Goal: Task Accomplishment & Management: Complete application form

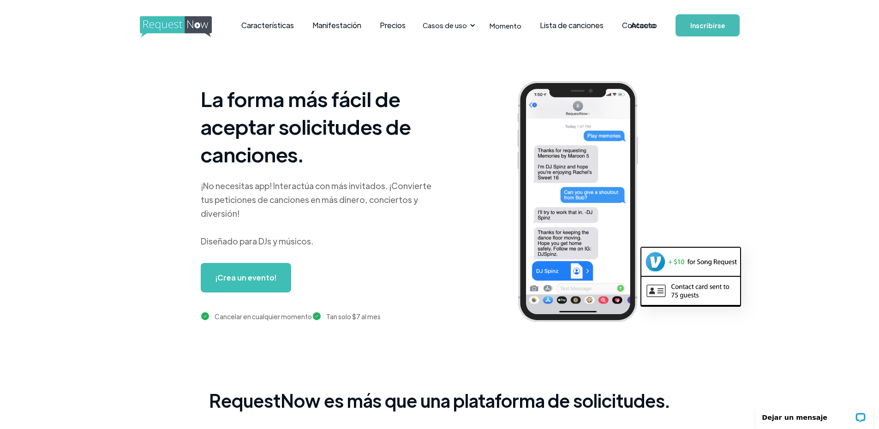
click at [288, 274] on link "¡Crea un evento!" at bounding box center [246, 278] width 90 height 30
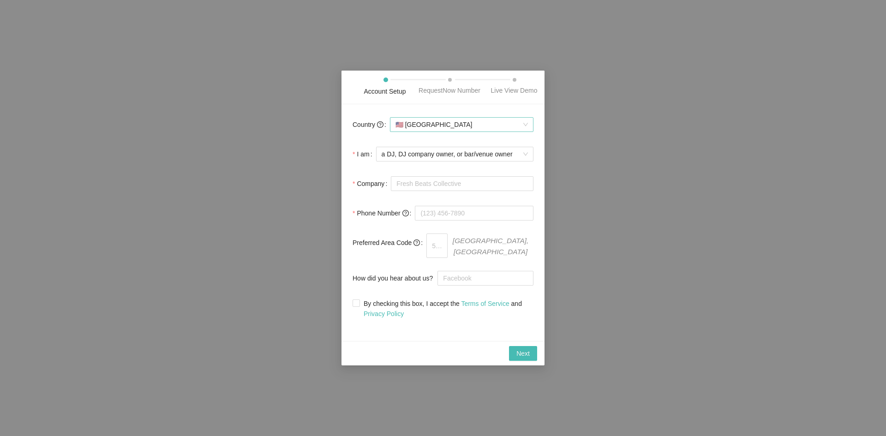
click at [418, 129] on span "🇺🇸 United States" at bounding box center [461, 125] width 132 height 14
click at [413, 144] on div "🇺🇸 United States" at bounding box center [461, 146] width 133 height 10
click at [403, 161] on span "a DJ, DJ company owner, or bar/venue owner" at bounding box center [455, 154] width 146 height 14
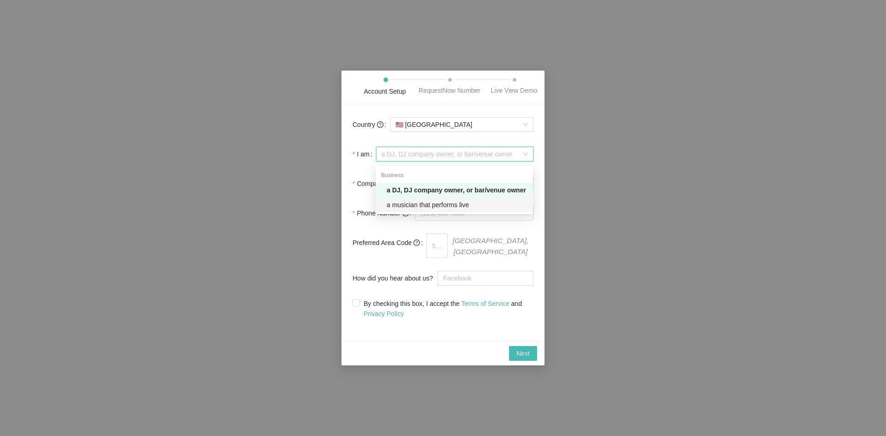
click at [407, 203] on div "a musician that performs live" at bounding box center [457, 205] width 141 height 10
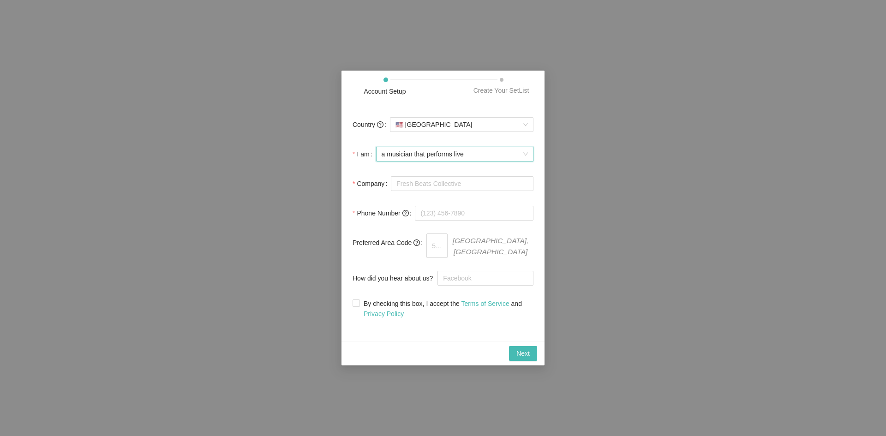
click at [413, 158] on span "a musician that performs live" at bounding box center [455, 154] width 146 height 14
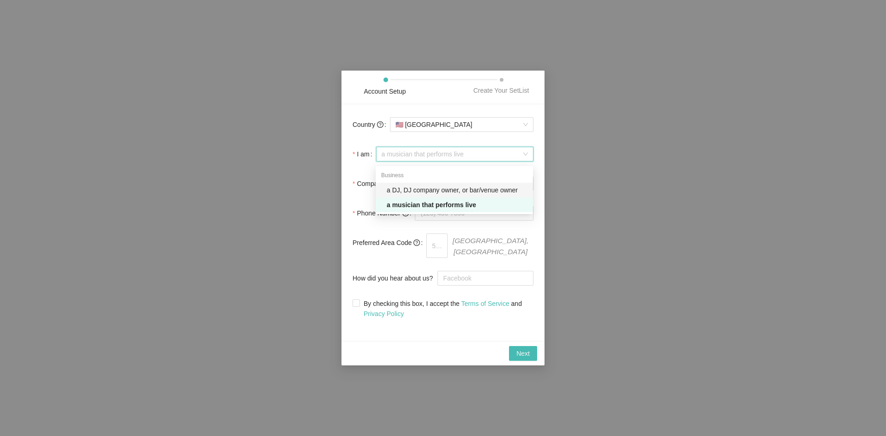
click at [407, 186] on div "a DJ, DJ company owner, or bar/venue owner" at bounding box center [457, 190] width 141 height 10
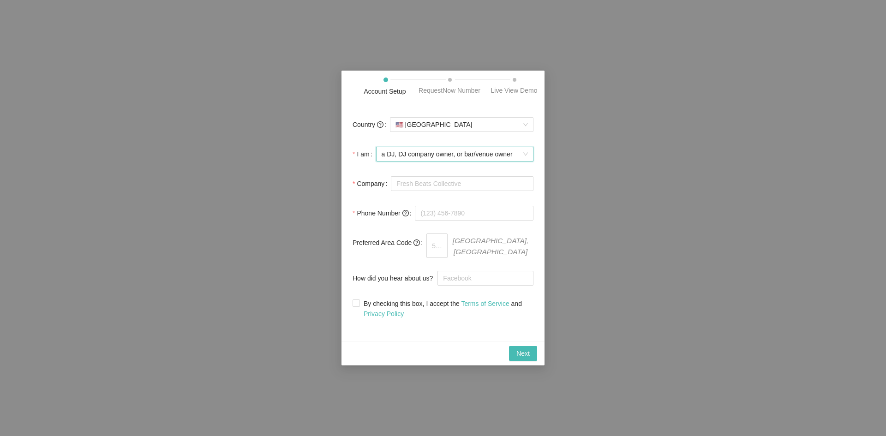
click at [449, 163] on div "a DJ, DJ company owner, or bar/venue owner a DJ, DJ company owner, or bar/venue…" at bounding box center [454, 154] width 157 height 18
click at [453, 182] on input "Company" at bounding box center [462, 183] width 143 height 15
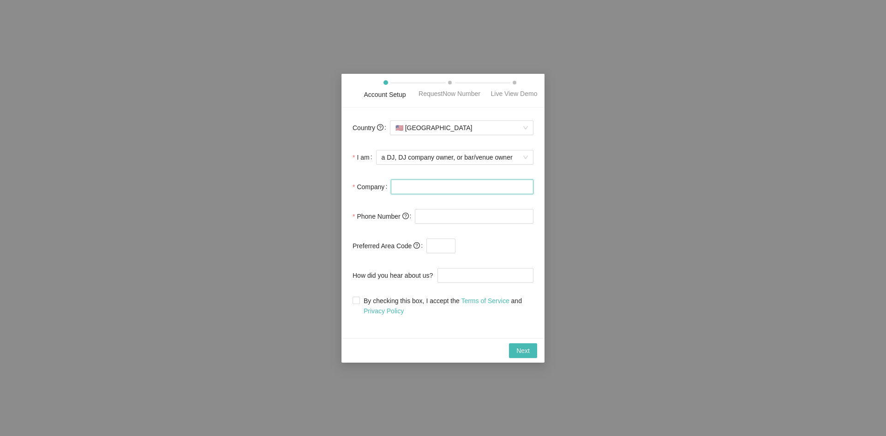
drag, startPoint x: 417, startPoint y: 193, endPoint x: 420, endPoint y: 197, distance: 4.9
click at [417, 193] on input "Company" at bounding box center [462, 186] width 143 height 15
type input "jare"
click at [434, 217] on input "tel" at bounding box center [474, 216] width 119 height 15
type input "(234) 234-3242"
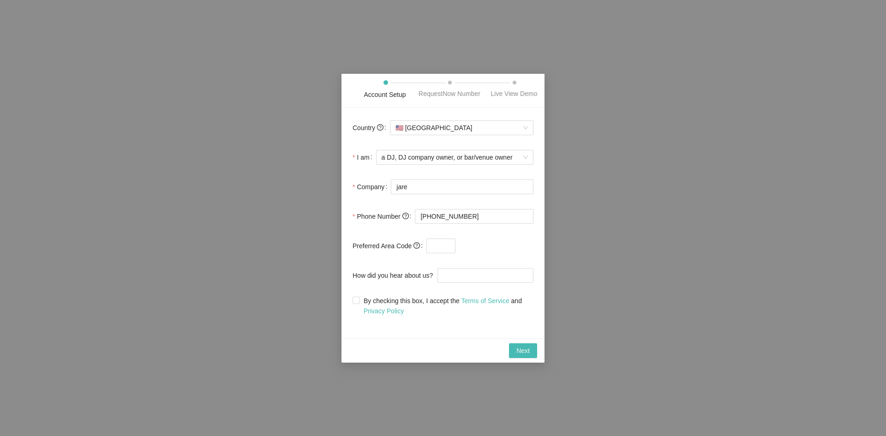
click at [437, 253] on div at bounding box center [479, 246] width 107 height 18
click at [438, 247] on input "text" at bounding box center [440, 246] width 29 height 15
type input "53"
click at [452, 279] on input "How did you hear about us?" at bounding box center [485, 275] width 96 height 15
click at [521, 349] on span "Next" at bounding box center [522, 351] width 13 height 10
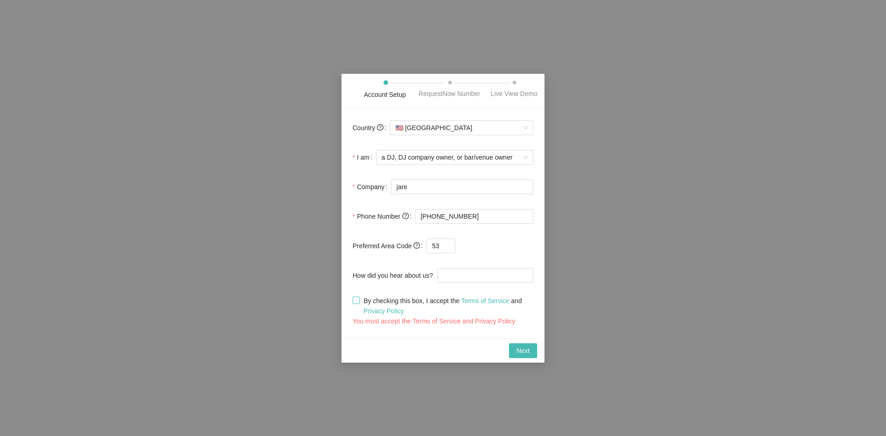
click at [358, 304] on span at bounding box center [356, 300] width 7 height 7
click at [358, 303] on input "By checking this box, I accept the Terms of Service and Privacy Policy" at bounding box center [356, 300] width 6 height 6
checkbox input "true"
click at [505, 343] on div "Next" at bounding box center [443, 350] width 188 height 15
click at [527, 349] on span "Next" at bounding box center [522, 351] width 13 height 10
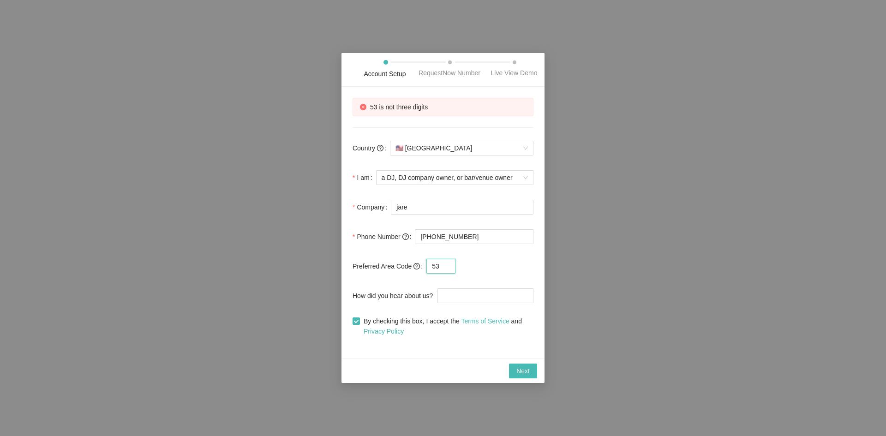
drag, startPoint x: 443, startPoint y: 263, endPoint x: 434, endPoint y: 265, distance: 9.2
click at [434, 265] on input "53" at bounding box center [440, 266] width 29 height 15
click at [524, 375] on span "Next" at bounding box center [522, 371] width 13 height 10
click at [440, 268] on input "52" at bounding box center [440, 266] width 29 height 15
click at [431, 266] on input "52" at bounding box center [440, 266] width 29 height 15
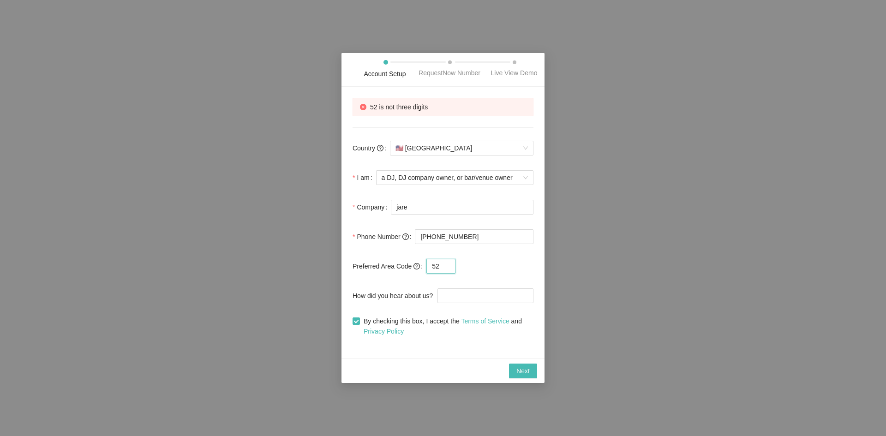
paste input "+"
type input "+52"
click at [523, 367] on span "Next" at bounding box center [522, 371] width 13 height 10
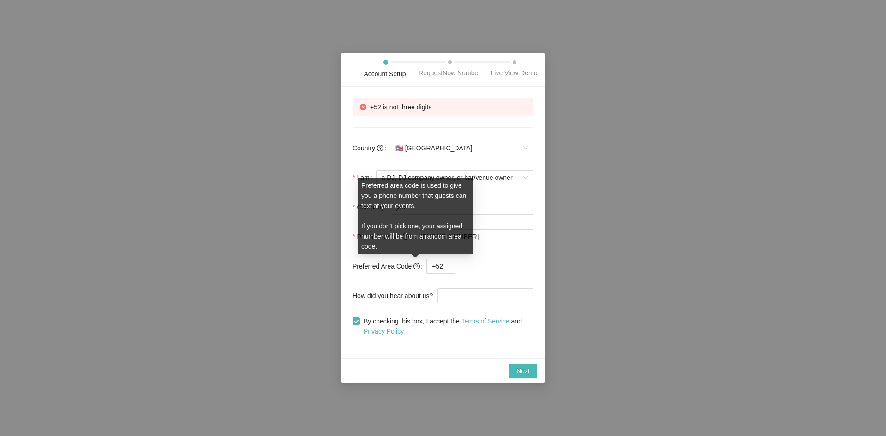
click at [418, 267] on icon "question-circle" at bounding box center [416, 266] width 6 height 6
click at [420, 264] on label "Preferred Area Code" at bounding box center [390, 266] width 74 height 18
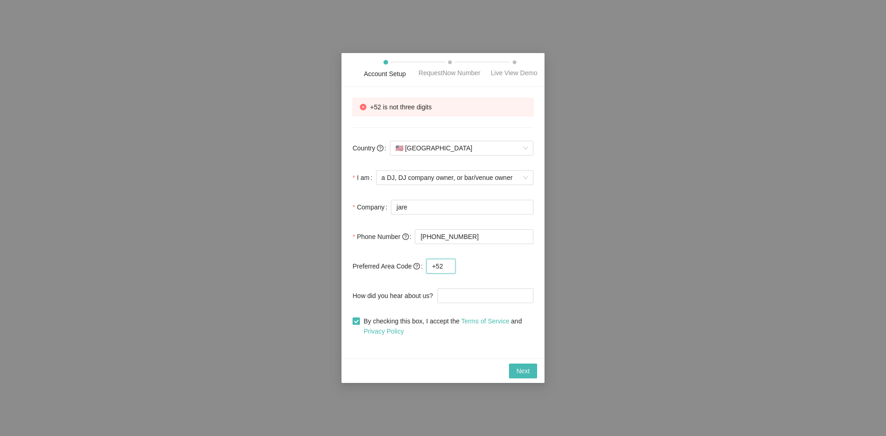
drag, startPoint x: 445, startPoint y: 265, endPoint x: 413, endPoint y: 259, distance: 32.9
click at [413, 259] on div "Preferred Area Code +52" at bounding box center [443, 266] width 181 height 18
click at [520, 365] on button "Next" at bounding box center [523, 371] width 28 height 15
click at [520, 365] on button "Next" at bounding box center [518, 371] width 38 height 15
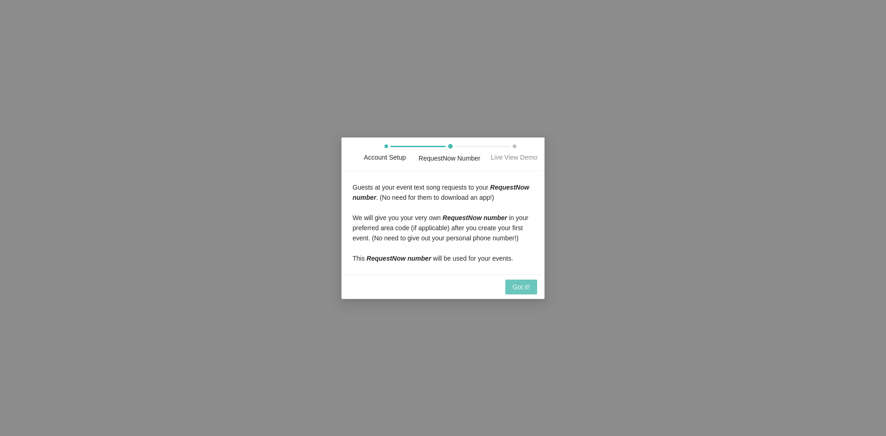
click at [521, 287] on span "Got it!" at bounding box center [521, 287] width 17 height 10
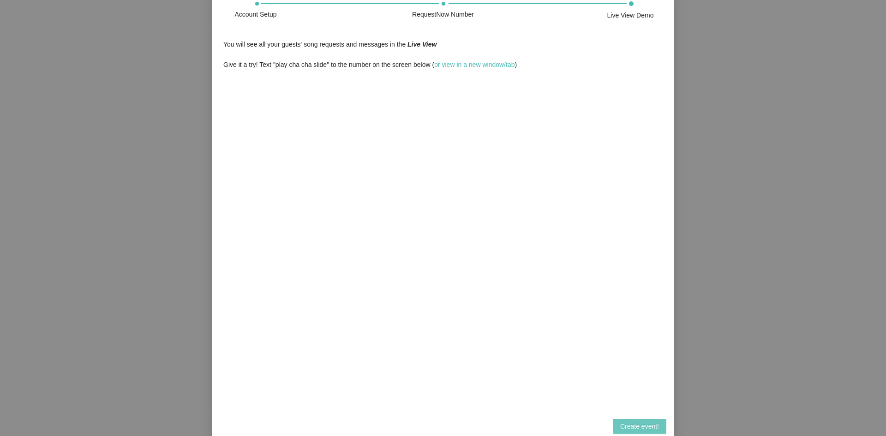
scroll to position [8, 0]
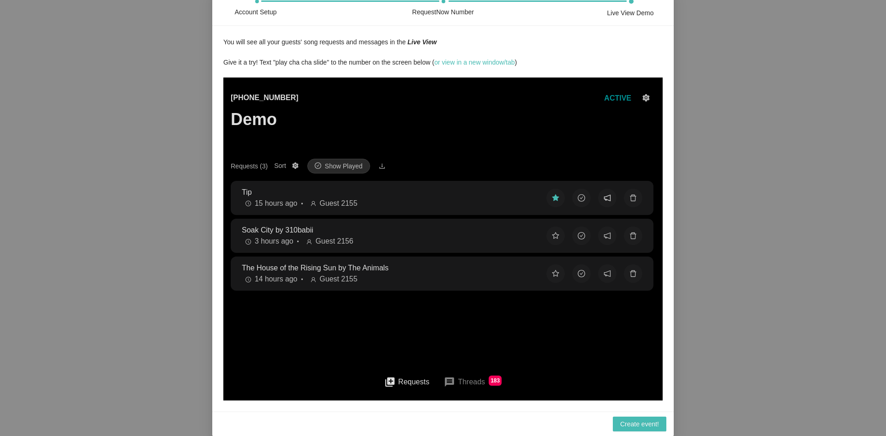
click at [608, 202] on button at bounding box center [607, 198] width 18 height 18
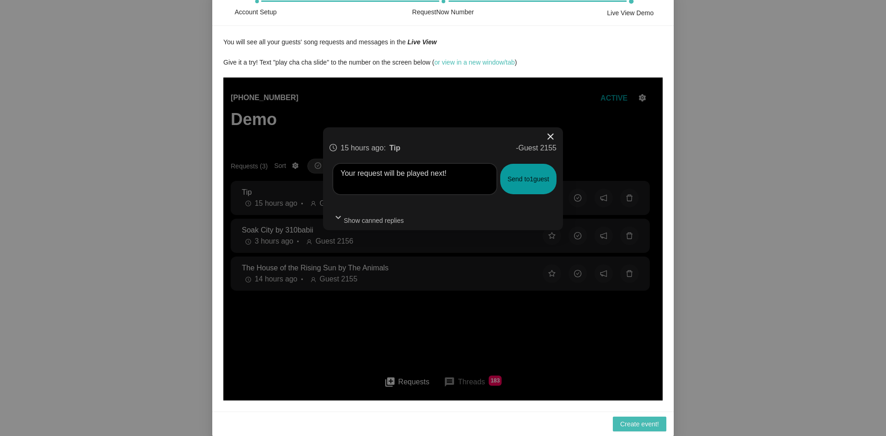
click at [550, 138] on span "close" at bounding box center [550, 136] width 11 height 11
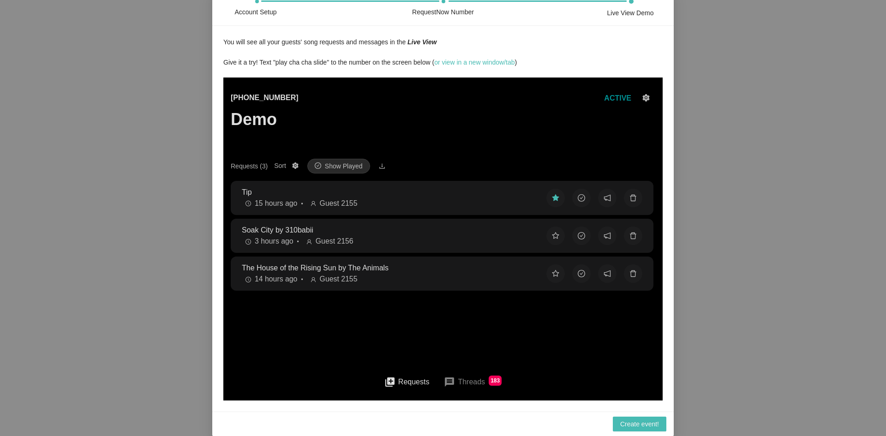
click at [242, 124] on h3 "Demo" at bounding box center [265, 119] width 68 height 19
click at [263, 127] on h3 "Demo" at bounding box center [265, 119] width 68 height 19
drag, startPoint x: 281, startPoint y: 125, endPoint x: 257, endPoint y: 124, distance: 24.5
click at [257, 124] on h3 "Demo" at bounding box center [265, 119] width 68 height 19
click at [365, 144] on div "(425) 657-3354 Demo ACTIVE" at bounding box center [443, 125] width 425 height 66
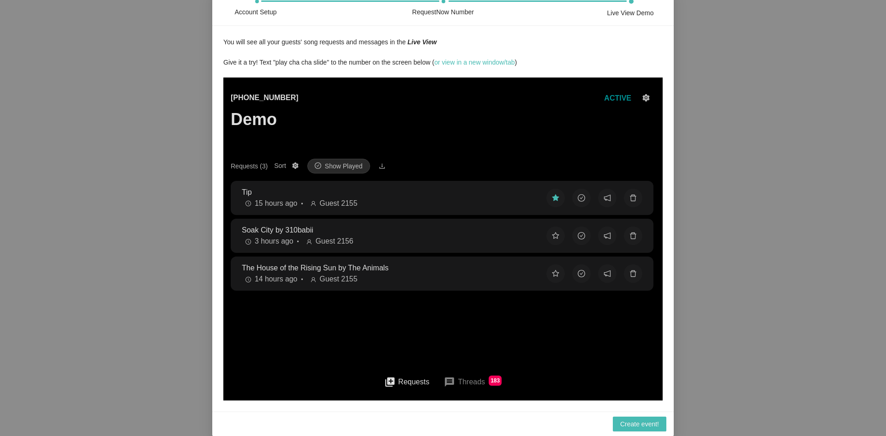
click at [380, 167] on icon "download" at bounding box center [382, 165] width 6 height 5
click at [360, 182] on link "View Report & Export Songs" at bounding box center [338, 182] width 82 height 10
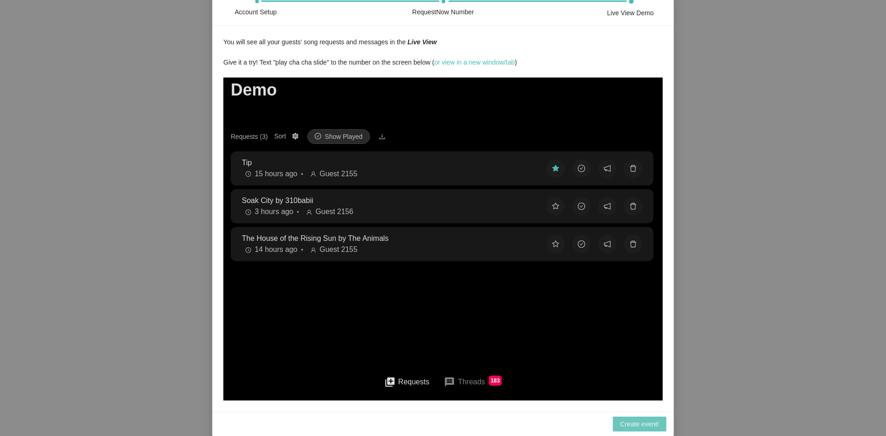
scroll to position [46, 0]
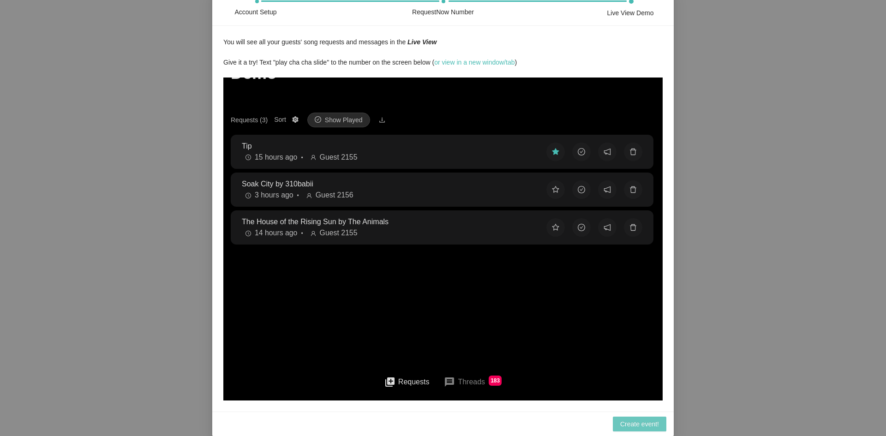
click at [649, 425] on span "Create event!" at bounding box center [639, 424] width 39 height 10
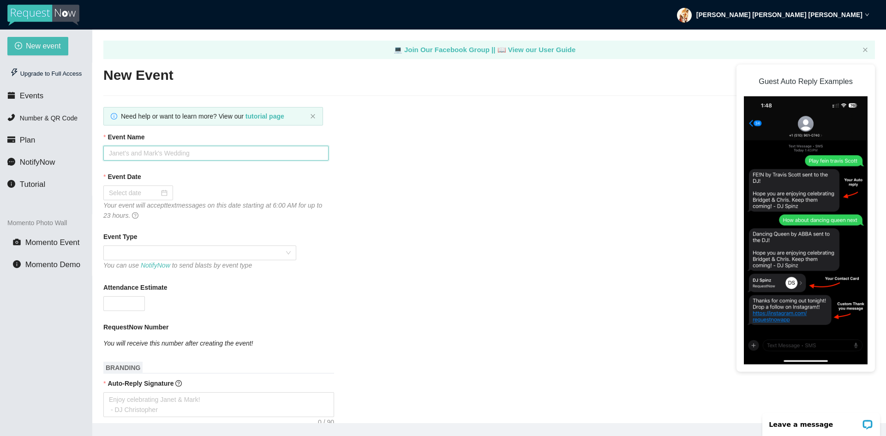
click at [177, 156] on input "Event Name" at bounding box center [215, 153] width 225 height 15
click at [133, 149] on input "Event Name" at bounding box center [215, 153] width 225 height 15
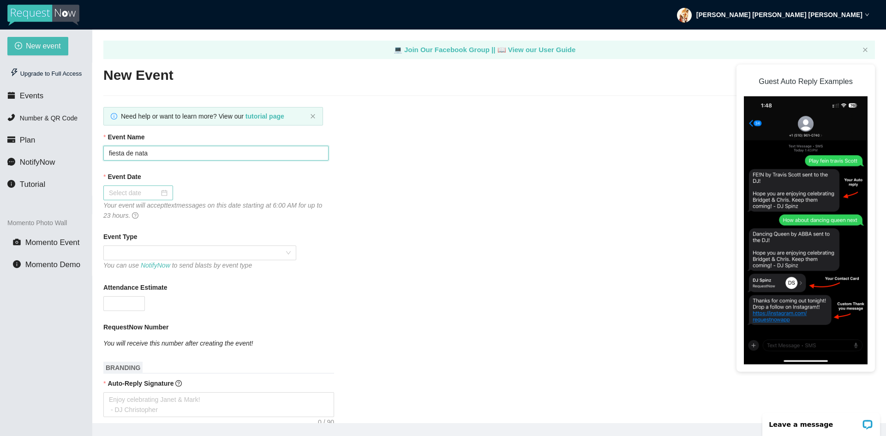
type input "fiesta de nata"
click at [129, 188] on input "Event Date" at bounding box center [134, 193] width 50 height 10
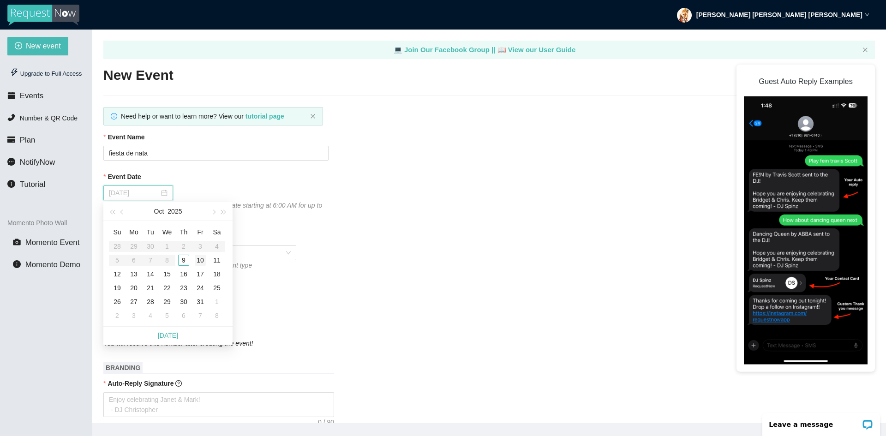
type input "10/10/2025"
click at [194, 260] on td "10" at bounding box center [200, 260] width 17 height 14
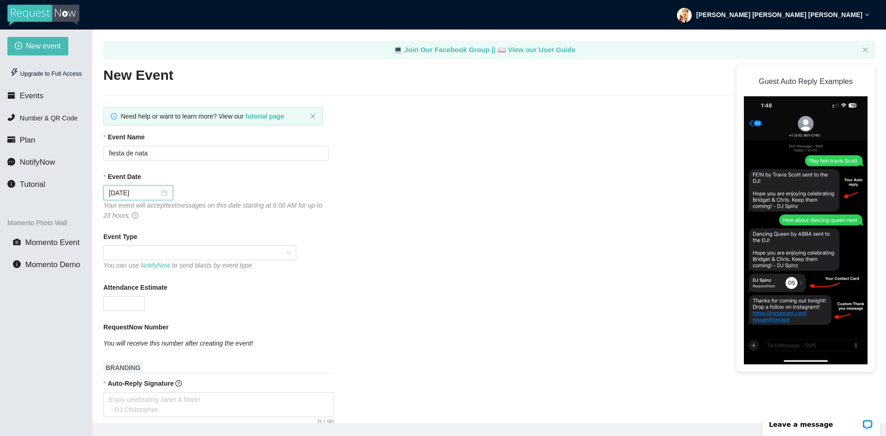
click at [198, 183] on div "Event Date" at bounding box center [489, 179] width 772 height 14
click at [165, 250] on span at bounding box center [200, 253] width 182 height 14
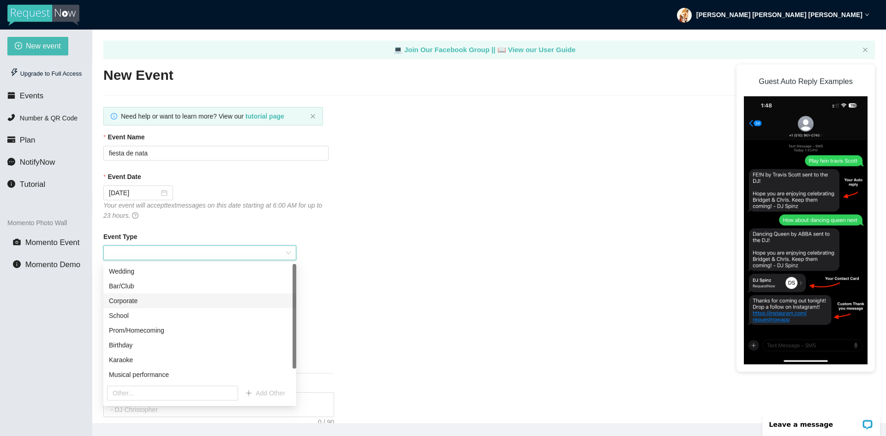
click at [144, 297] on div "Corporate" at bounding box center [200, 301] width 182 height 10
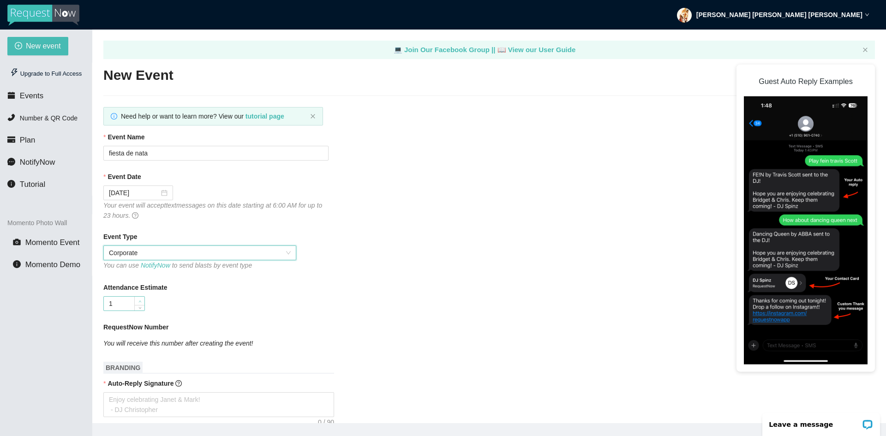
click at [140, 303] on icon "up" at bounding box center [139, 301] width 3 height 3
type input "2"
click at [140, 302] on icon "up" at bounding box center [139, 301] width 3 height 3
click at [136, 343] on icon "You will receive this number after creating the event!" at bounding box center [178, 343] width 150 height 7
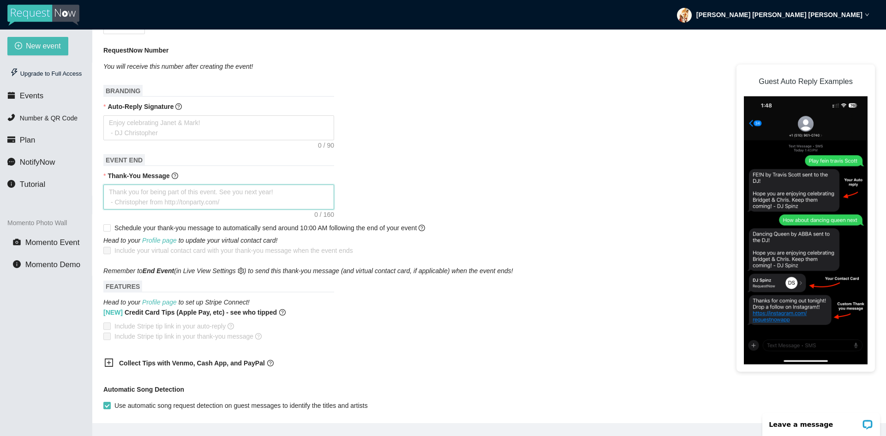
click at [132, 207] on textarea "Thank-You Message" at bounding box center [218, 197] width 231 height 25
type textarea "a"
type textarea "as"
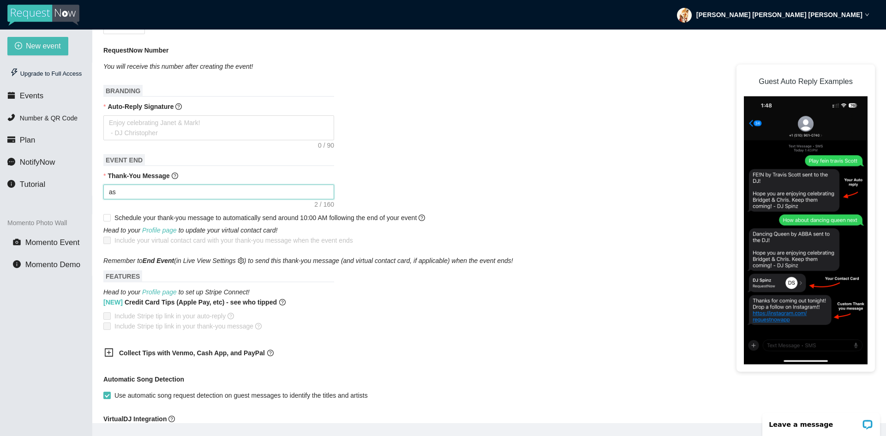
type textarea "asd"
click at [389, 225] on div "Schedule your thank-you message to automatically send around 10:00 AM following…" at bounding box center [489, 217] width 772 height 15
click at [125, 131] on textarea "Auto-Reply Signature" at bounding box center [218, 127] width 231 height 25
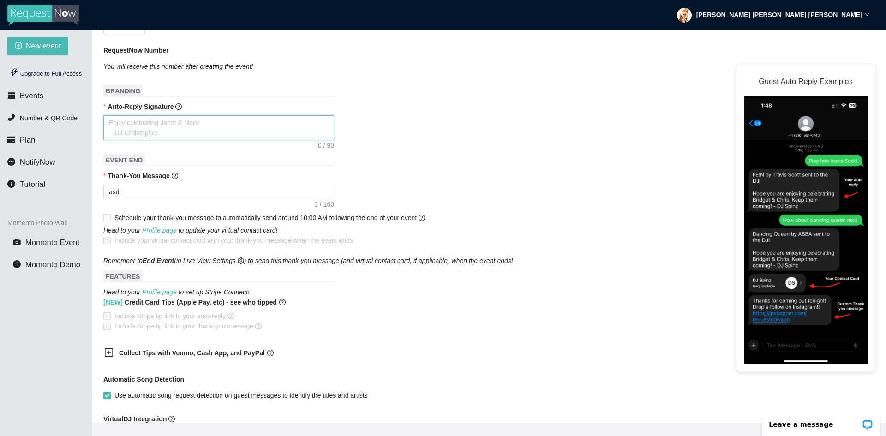
type textarea "a"
type textarea "as"
type textarea "asd"
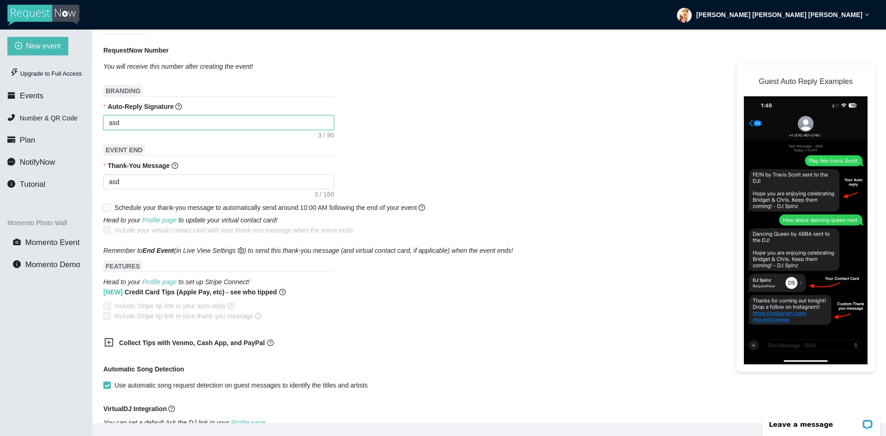
type textarea "asdf"
type textarea "asdff"
type textarea "asdfff"
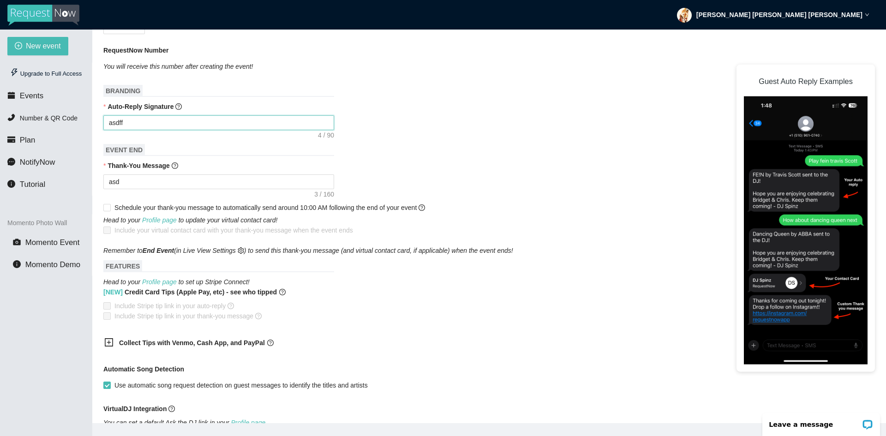
type textarea "asdfff"
type textarea "asdffff"
type textarea "asdfffff"
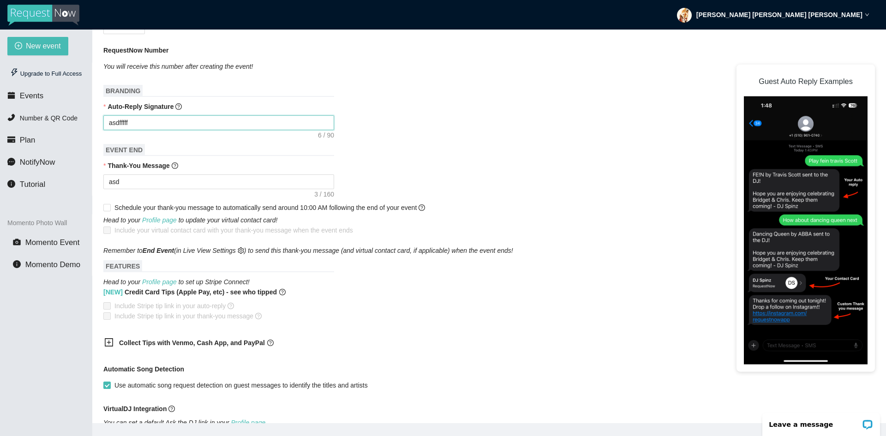
type textarea "asdffffff"
type textarea "asdfffffff"
click at [126, 182] on textarea "asd" at bounding box center [218, 181] width 231 height 15
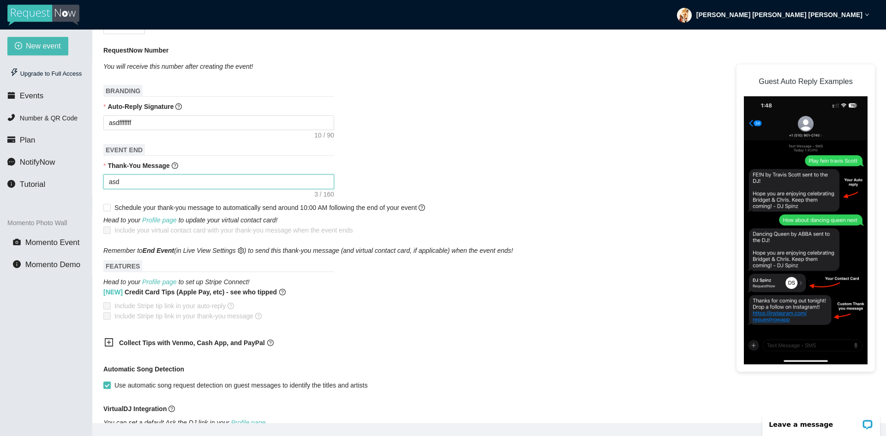
type textarea "asdf"
type textarea "asdff"
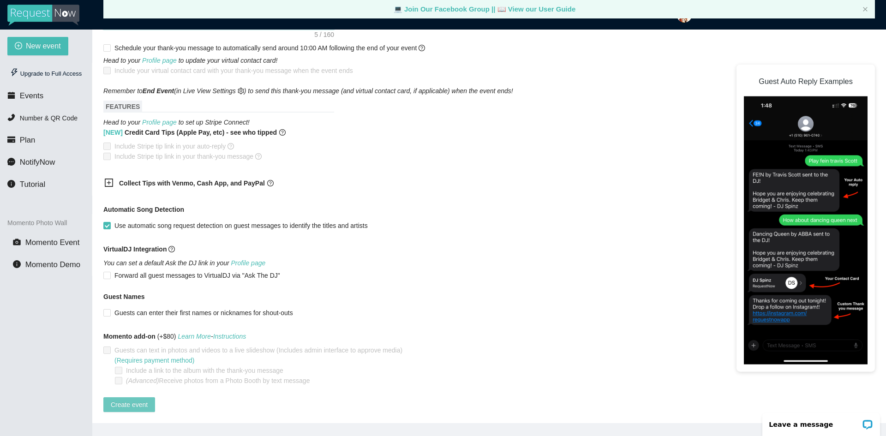
scroll to position [30, 0]
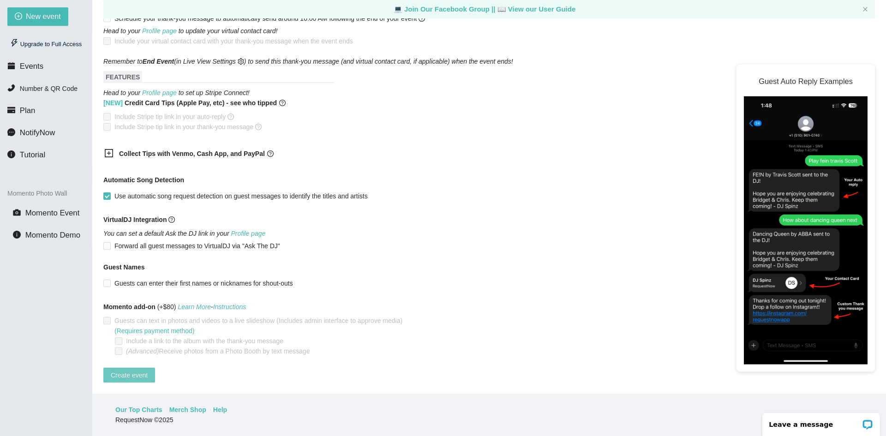
type textarea "asdff"
click at [138, 374] on button "Create event" at bounding box center [129, 375] width 52 height 15
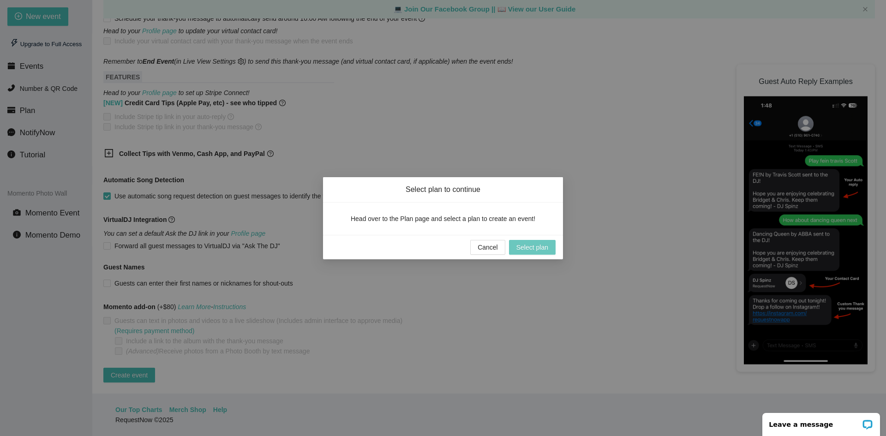
click at [544, 247] on span "Select plan" at bounding box center [532, 247] width 32 height 10
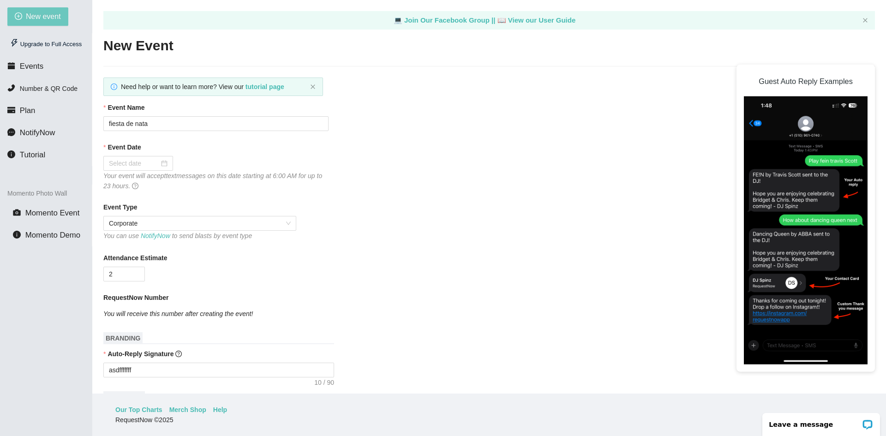
click at [26, 7] on div "New event Upgrade to Full Access Events Number & QR Code Plan NotifyNow Tutoria…" at bounding box center [46, 218] width 92 height 436
click at [32, 10] on button "New event" at bounding box center [37, 16] width 61 height 18
type textarea "https://virtualdj.com/ask/DJ_Spinz"
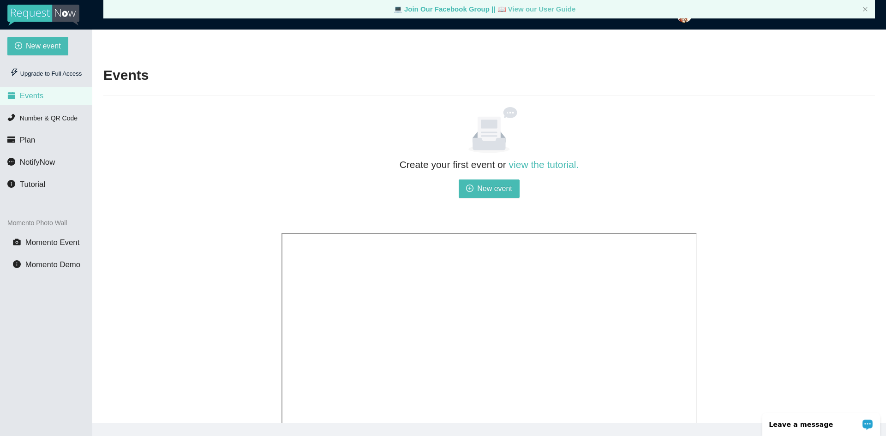
click at [515, 7] on link "📖 View our User Guide" at bounding box center [536, 9] width 78 height 8
click at [443, 9] on link "💻 Join Our Facebook Group ||" at bounding box center [446, 9] width 104 height 8
click at [59, 233] on li "Momento Photo Wall Momento Event Momento Demo" at bounding box center [46, 244] width 92 height 60
click at [61, 242] on span "Momento Event" at bounding box center [52, 242] width 54 height 9
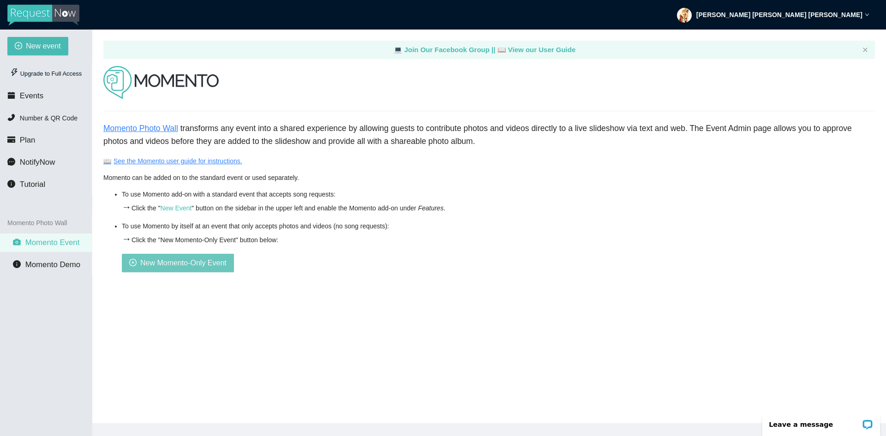
click at [179, 265] on span "New Momento-Only Event" at bounding box center [183, 263] width 86 height 12
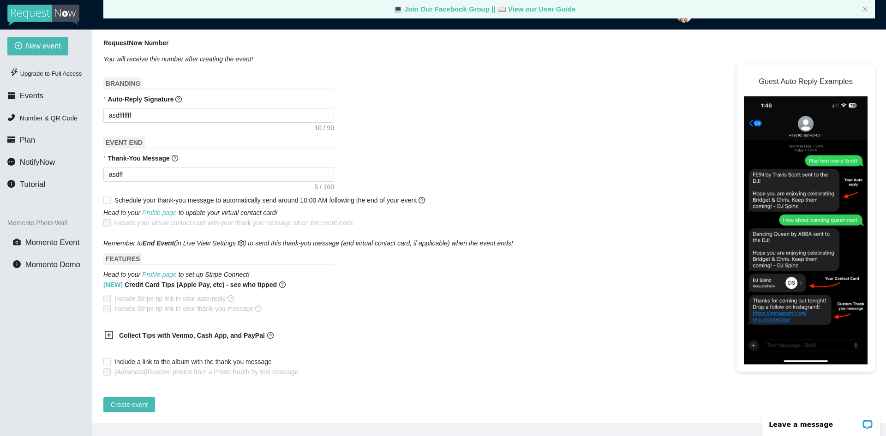
scroll to position [30, 0]
